Goal: Use online tool/utility: Utilize a website feature to perform a specific function

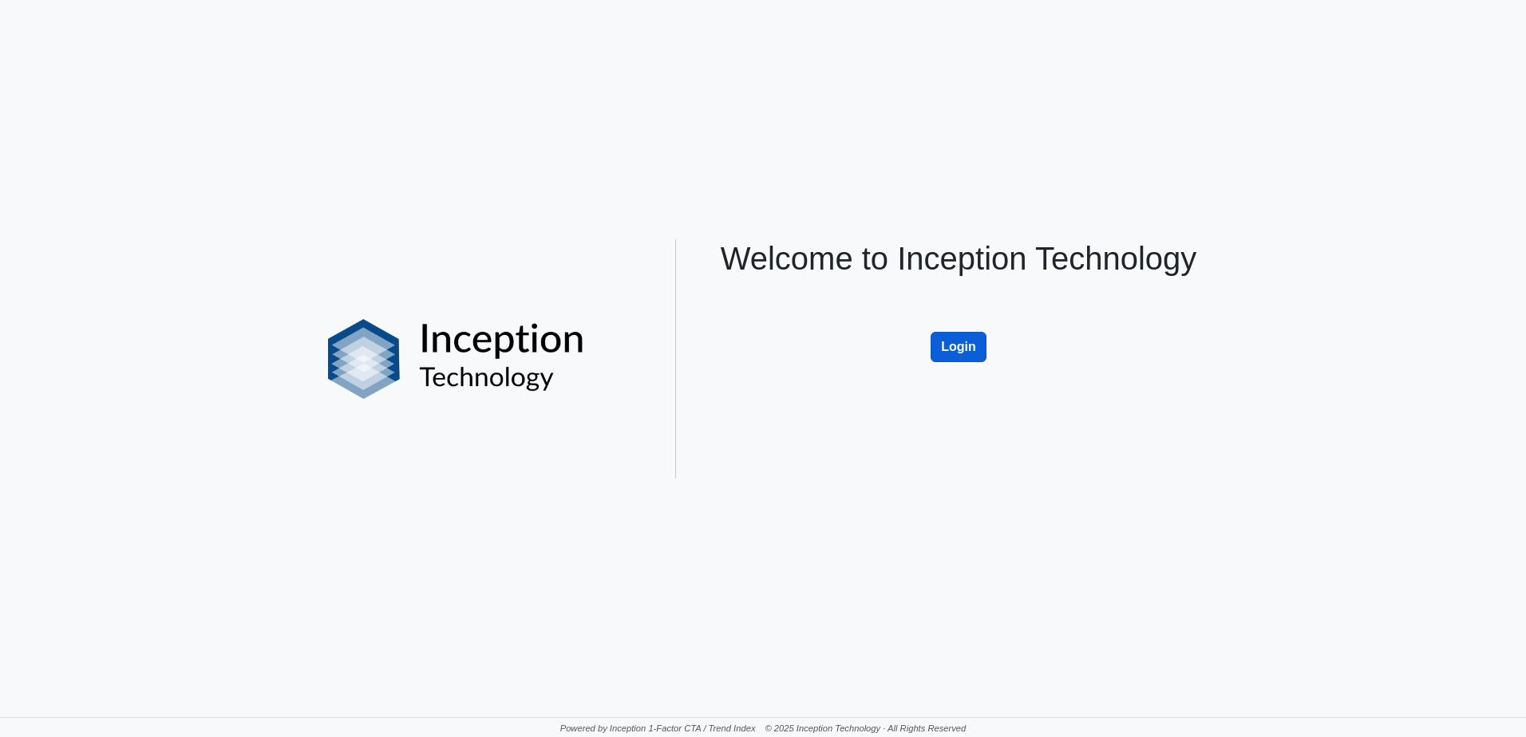
click at [966, 334] on button "Login" at bounding box center [959, 347] width 56 height 30
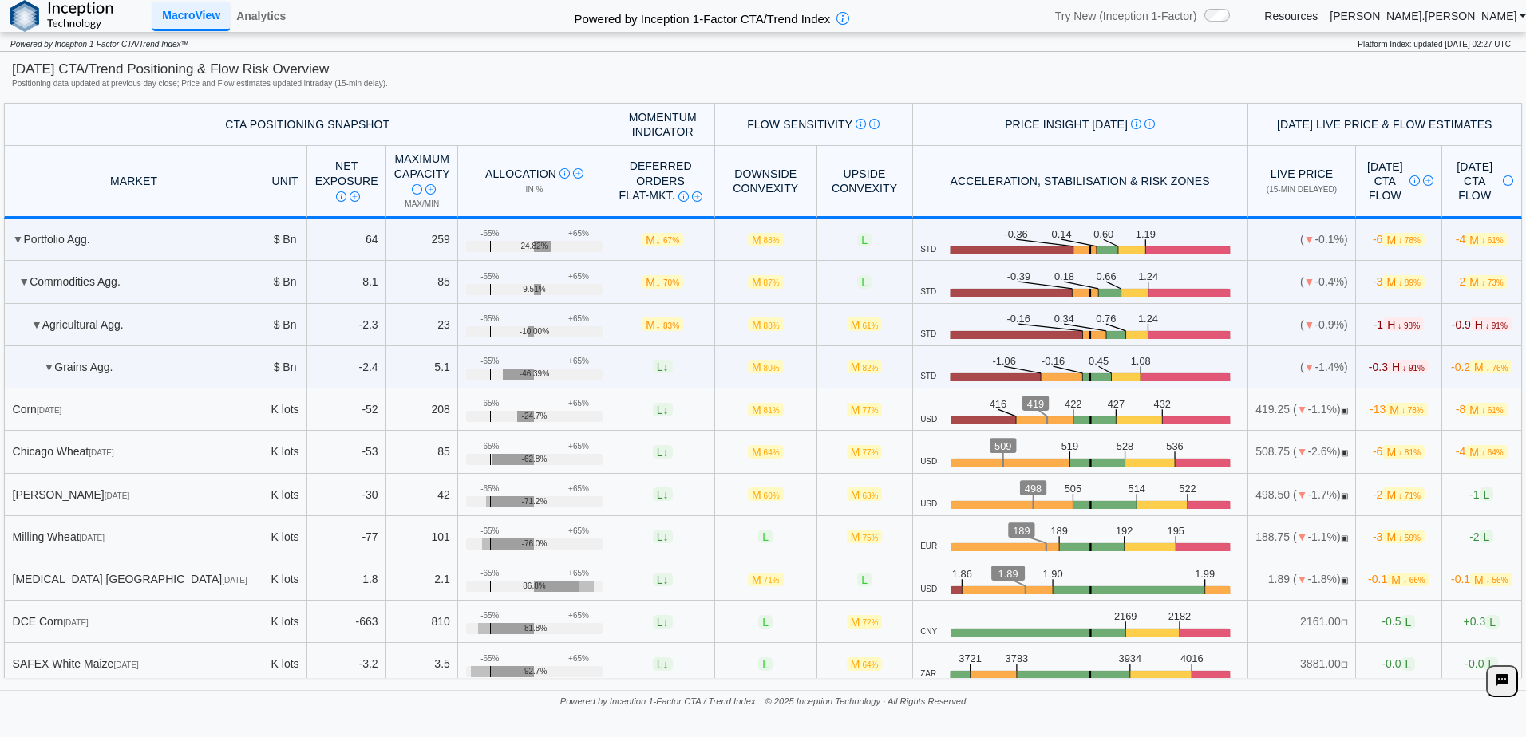
click at [688, 20] on h2 "Powered by Inception 1-Factor CTA/Trend Index" at bounding box center [701, 16] width 269 height 22
click at [266, 2] on link "Analytics" at bounding box center [261, 15] width 62 height 27
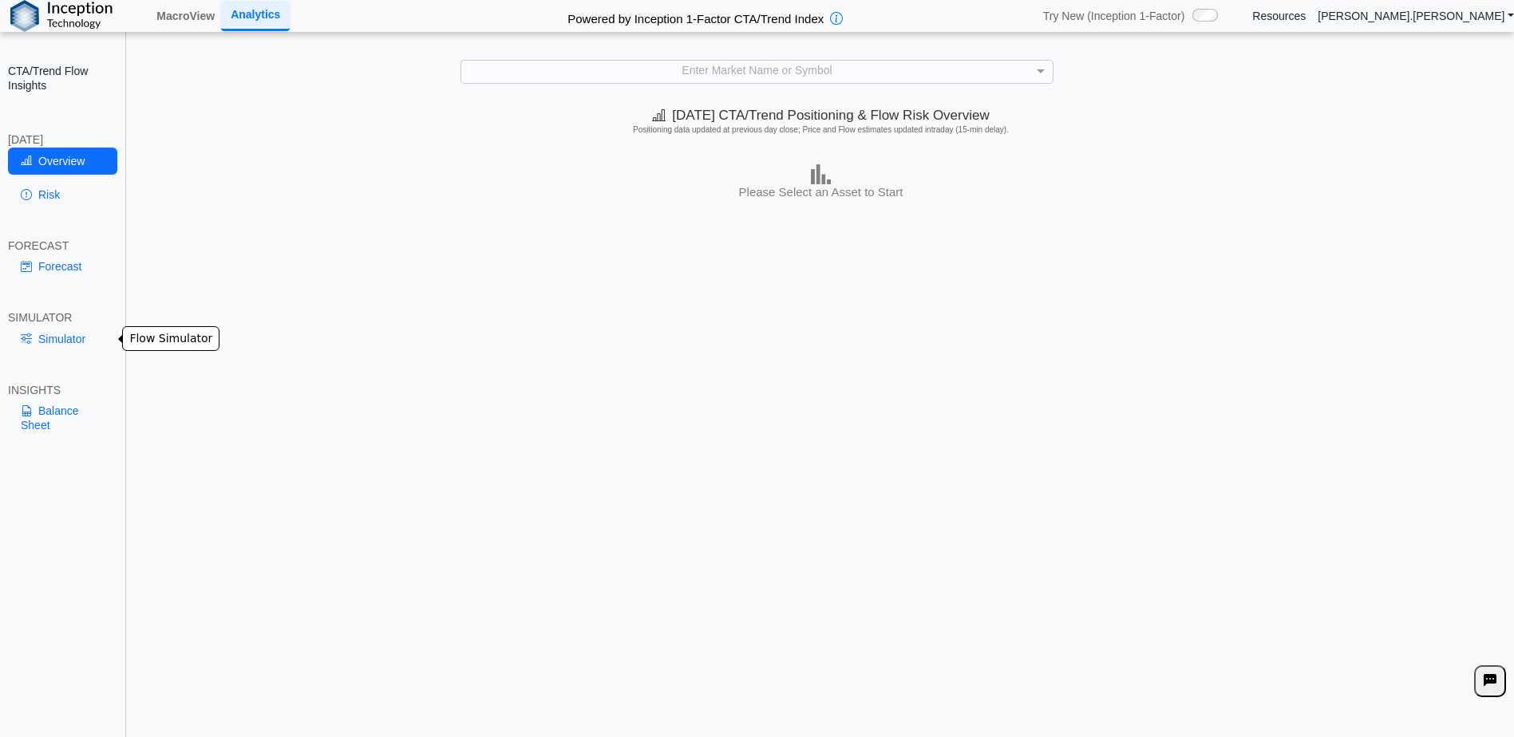
click at [57, 346] on link "Simulator" at bounding box center [62, 339] width 109 height 27
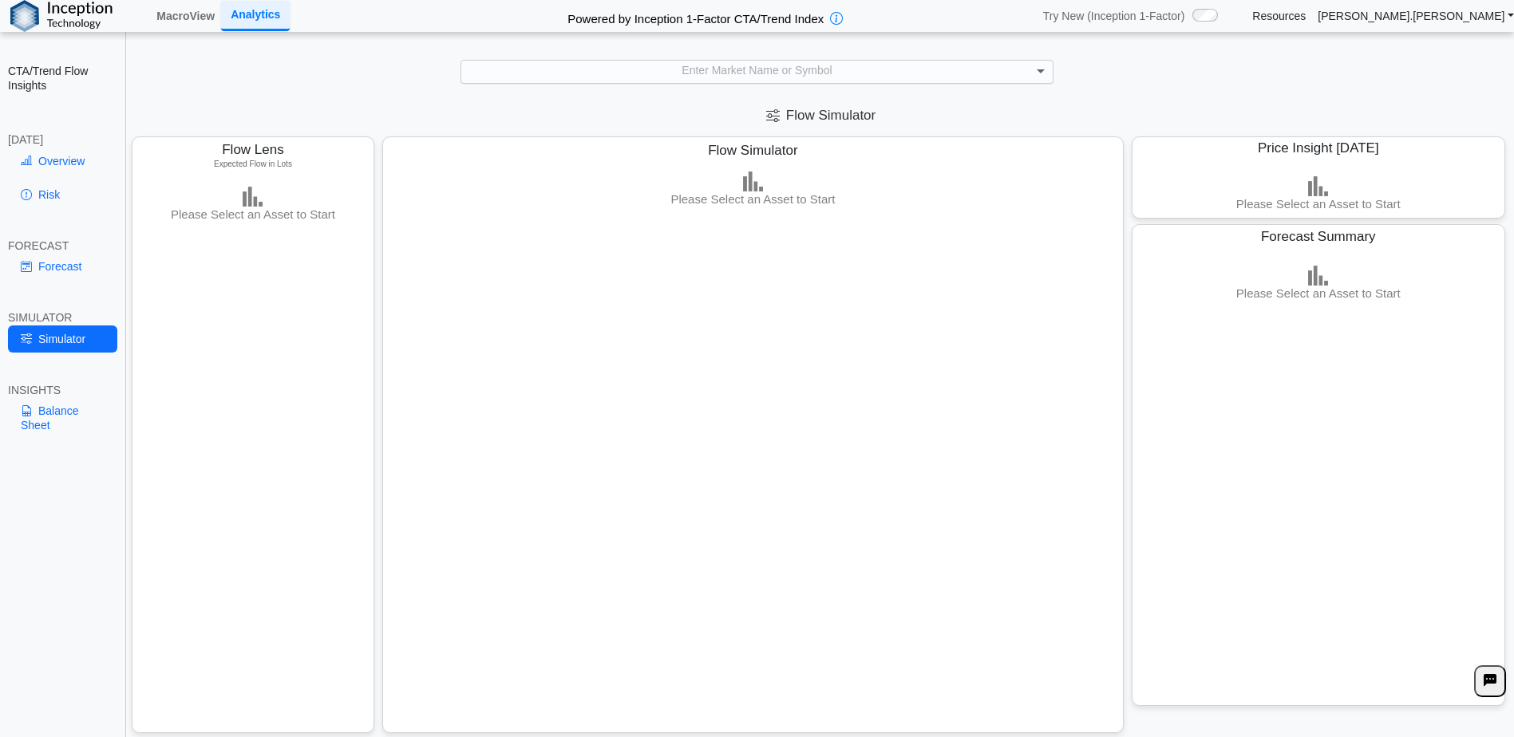
click at [1041, 73] on span at bounding box center [1041, 72] width 8 height 6
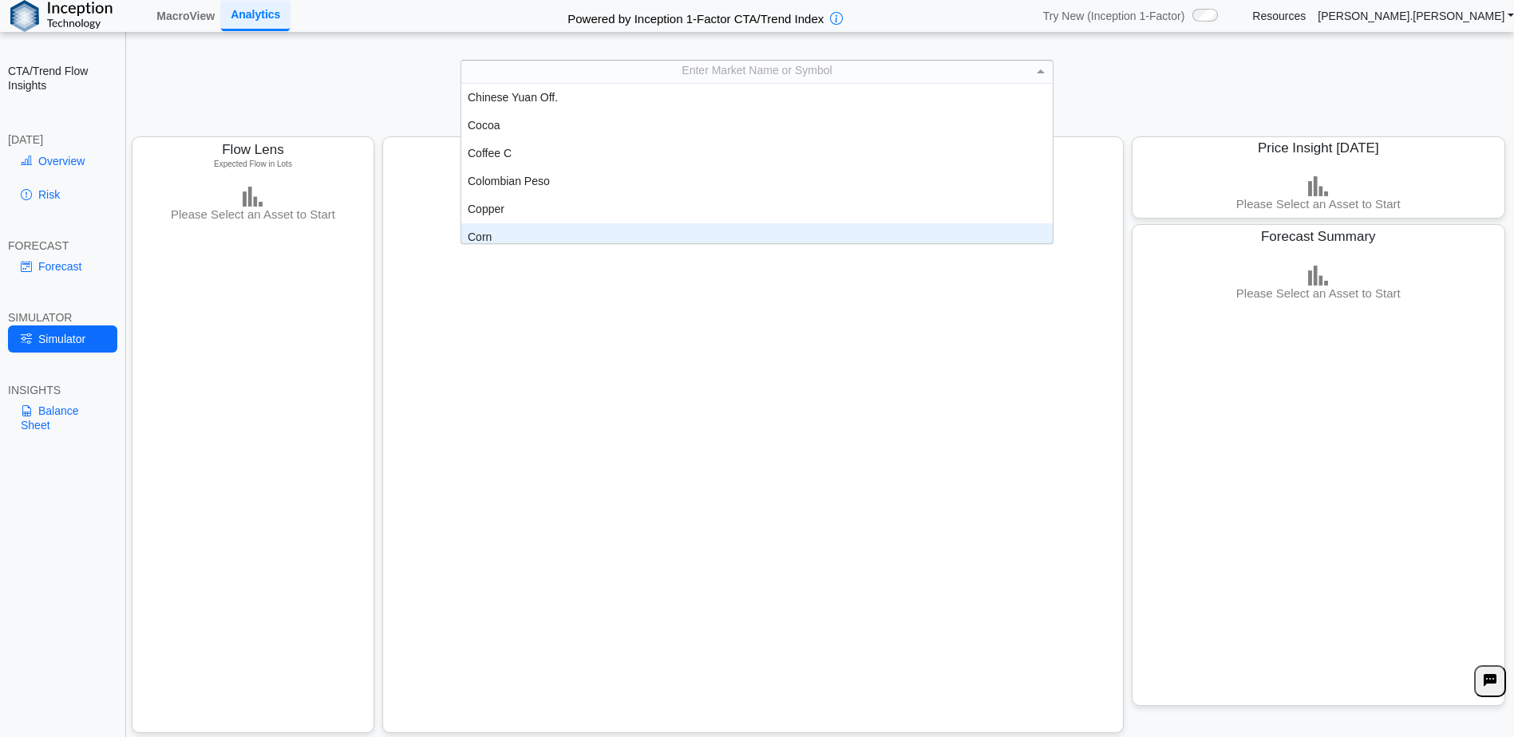
scroll to position [567, 0]
click at [512, 229] on div "Corn" at bounding box center [756, 229] width 591 height 28
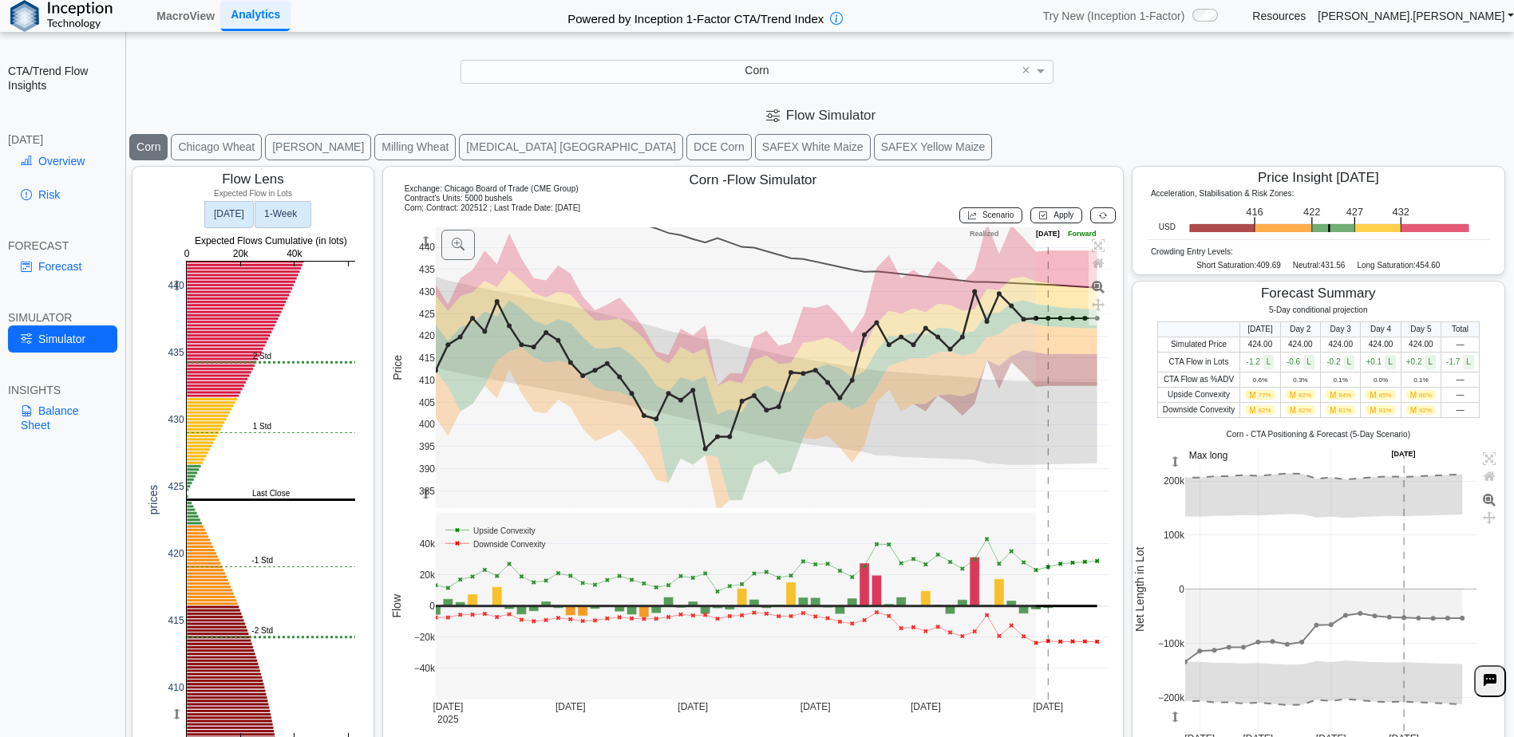
click at [285, 214] on text "1‑Week" at bounding box center [281, 213] width 34 height 11
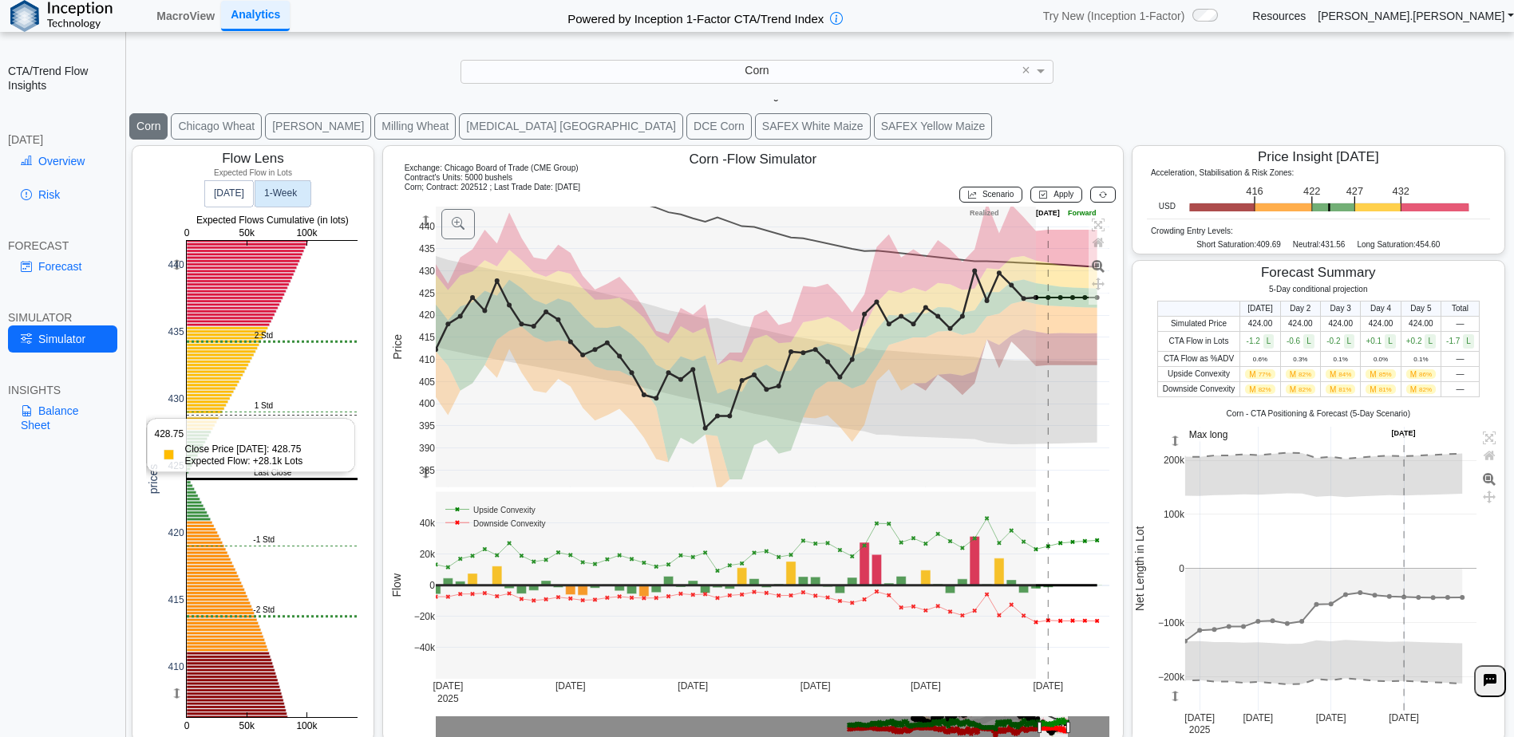
scroll to position [26, 0]
